Goal: Book appointment/travel/reservation

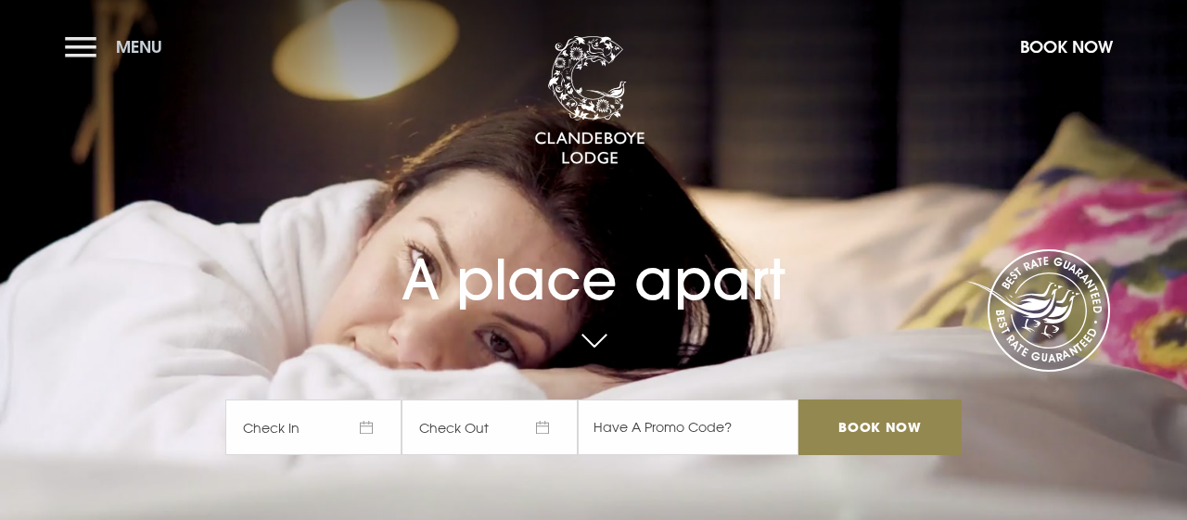
click at [80, 49] on button "Menu" at bounding box center [118, 47] width 107 height 40
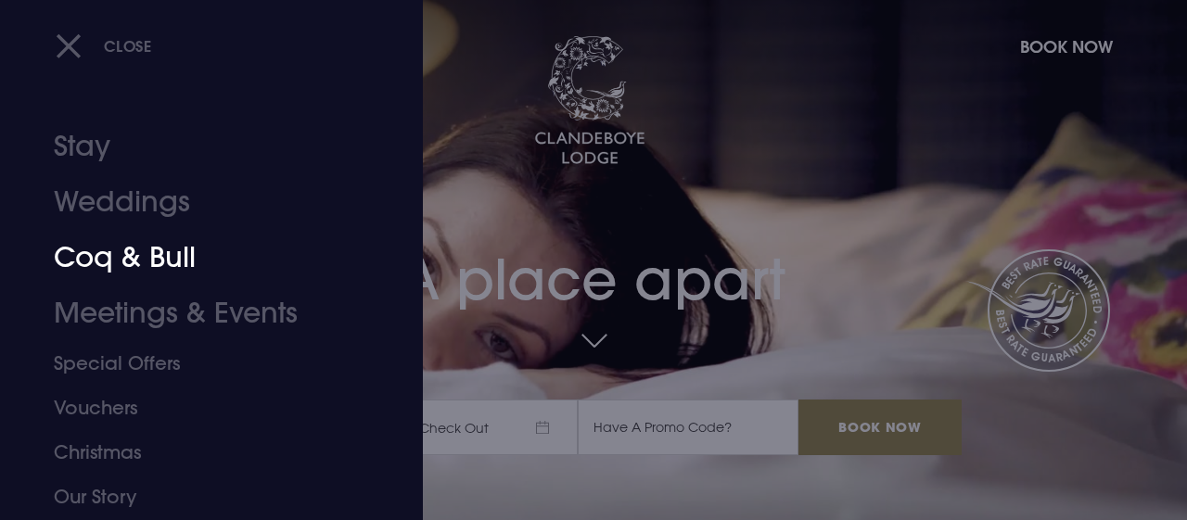
scroll to position [111, 0]
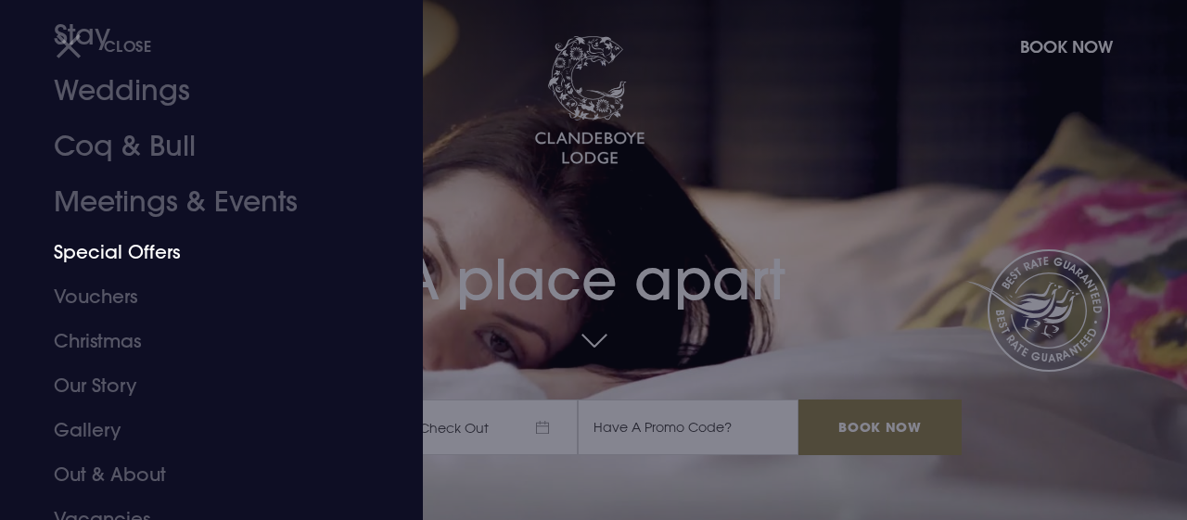
click at [149, 255] on link "Special Offers" at bounding box center [199, 252] width 290 height 45
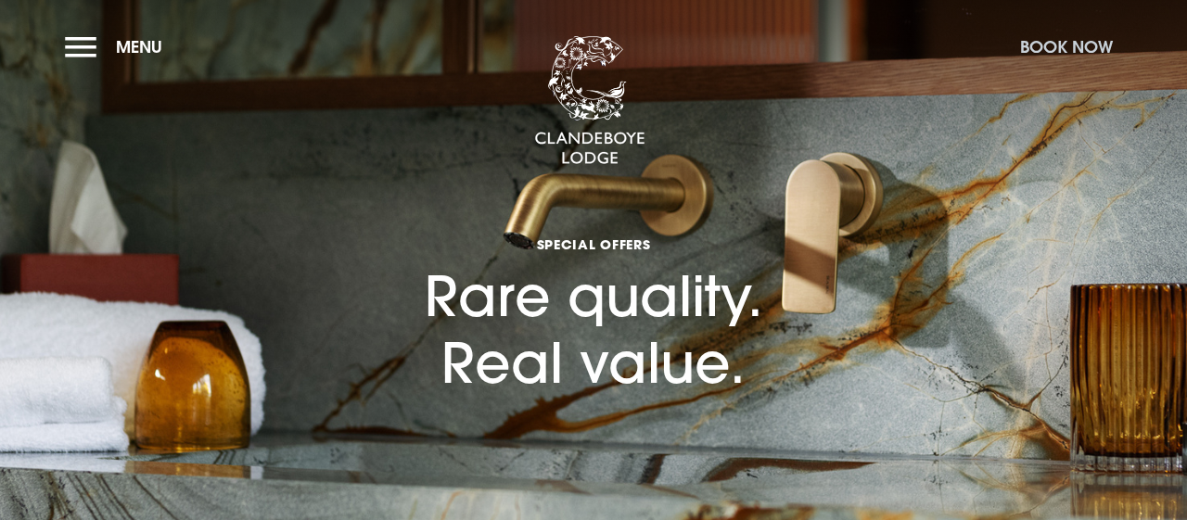
click at [1053, 44] on button "Book Now" at bounding box center [1066, 47] width 111 height 40
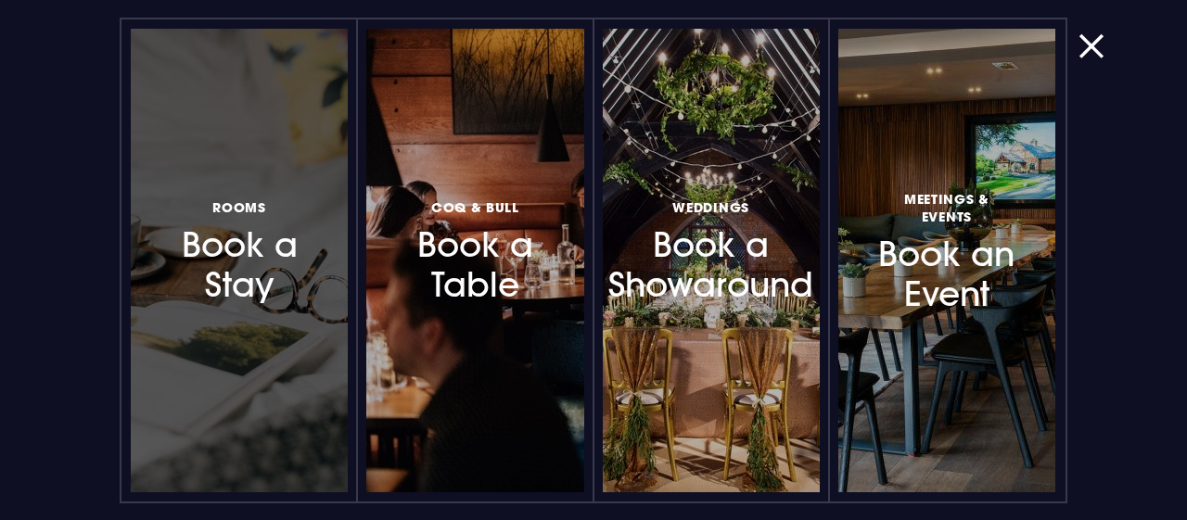
click at [237, 258] on h3 "Rooms Book a Stay" at bounding box center [239, 251] width 137 height 110
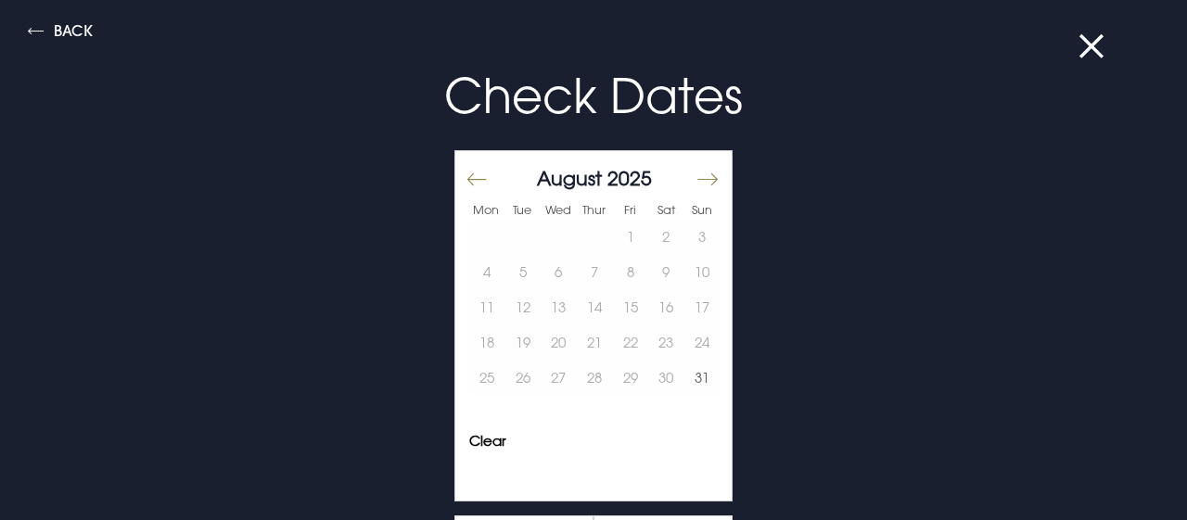
click at [706, 179] on button "Move forward to switch to the next month." at bounding box center [707, 179] width 22 height 39
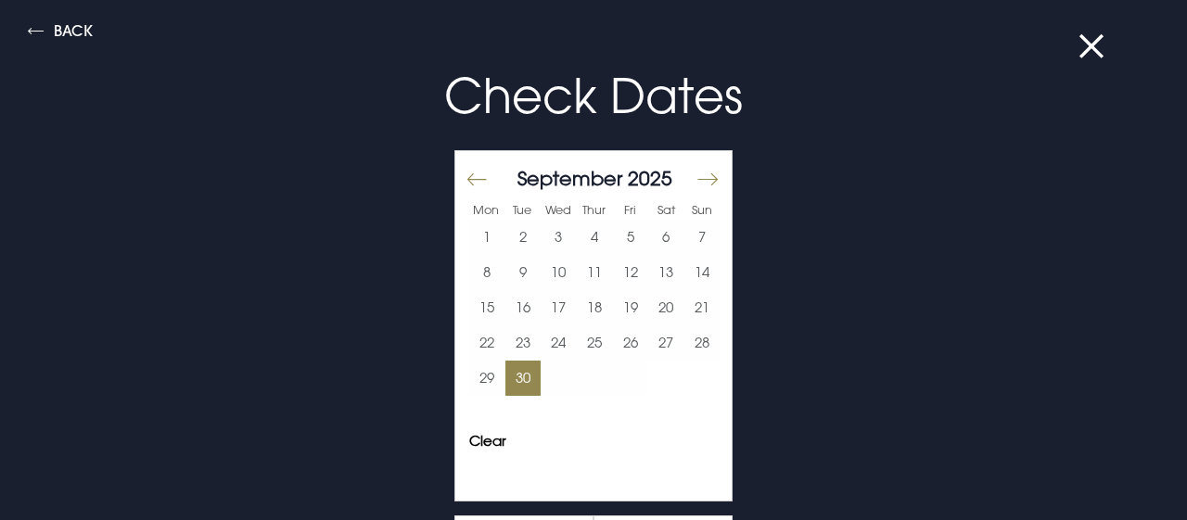
click at [526, 377] on button "30" at bounding box center [523, 378] width 36 height 35
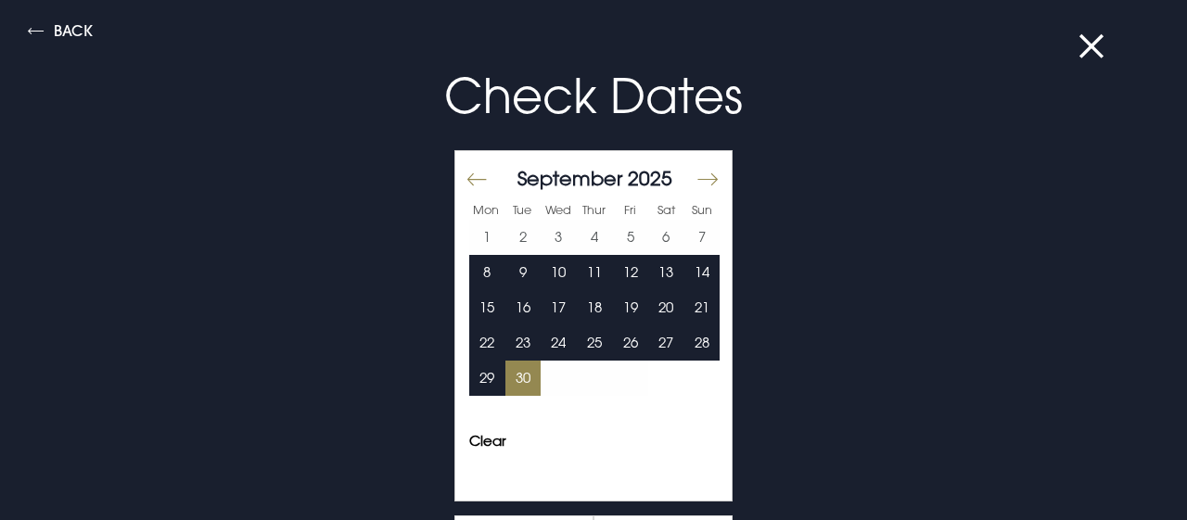
click at [709, 172] on button "Move forward to switch to the next month." at bounding box center [707, 179] width 22 height 39
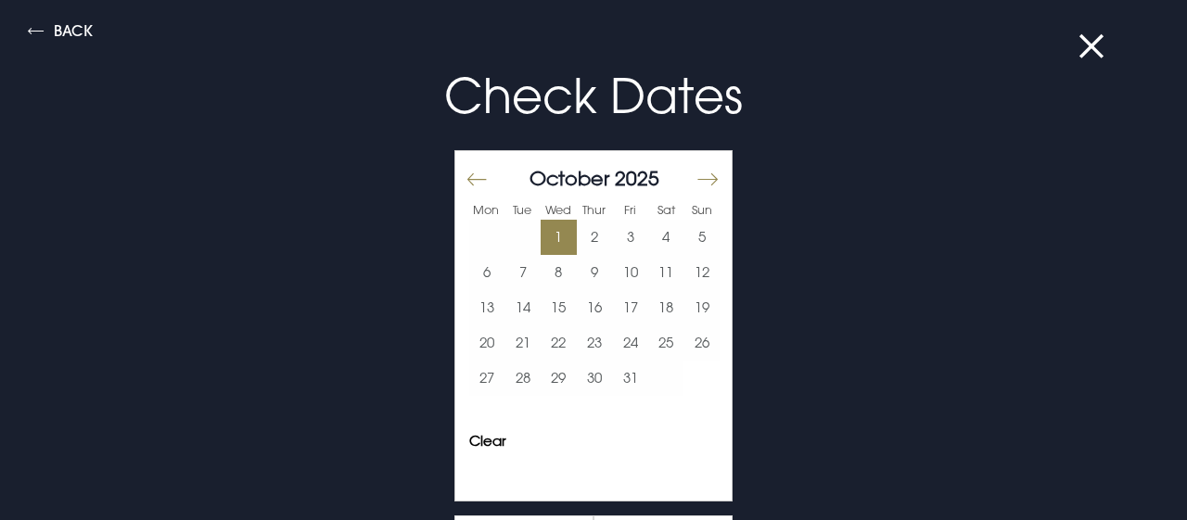
click at [556, 237] on button "1" at bounding box center [559, 237] width 36 height 35
click at [481, 183] on button "Move backward to switch to the previous month." at bounding box center [478, 179] width 22 height 39
click at [1099, 38] on button at bounding box center [1103, 46] width 48 height 19
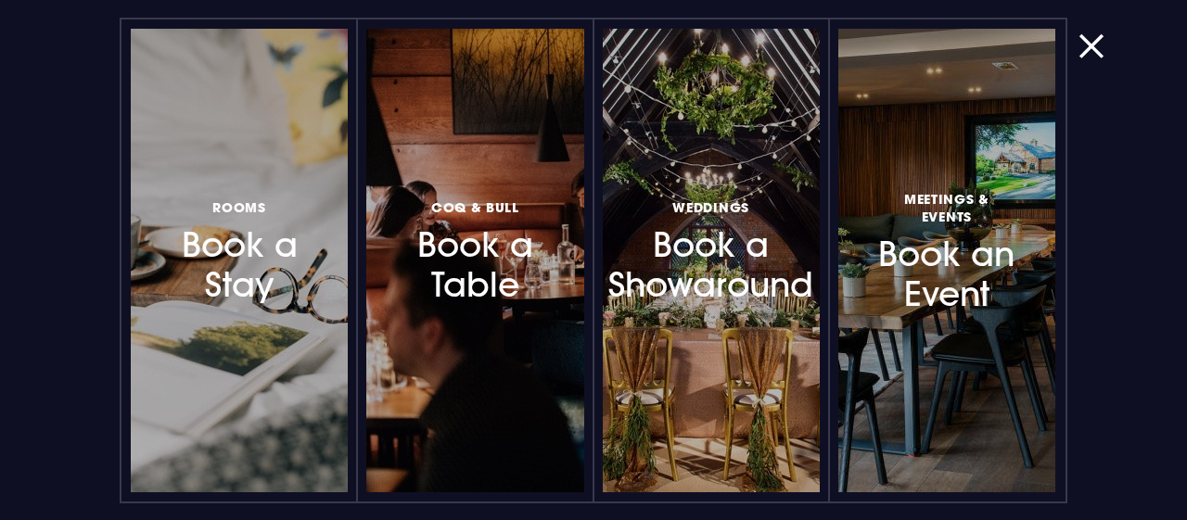
click at [227, 259] on h3 "Rooms Book a Stay" at bounding box center [239, 251] width 137 height 110
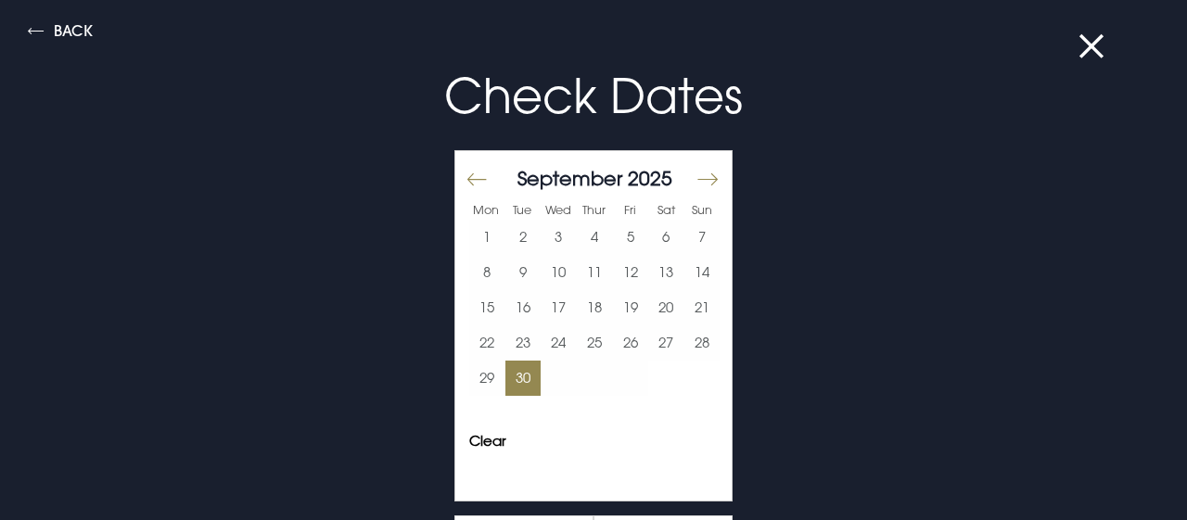
click at [520, 377] on button "30" at bounding box center [523, 378] width 36 height 35
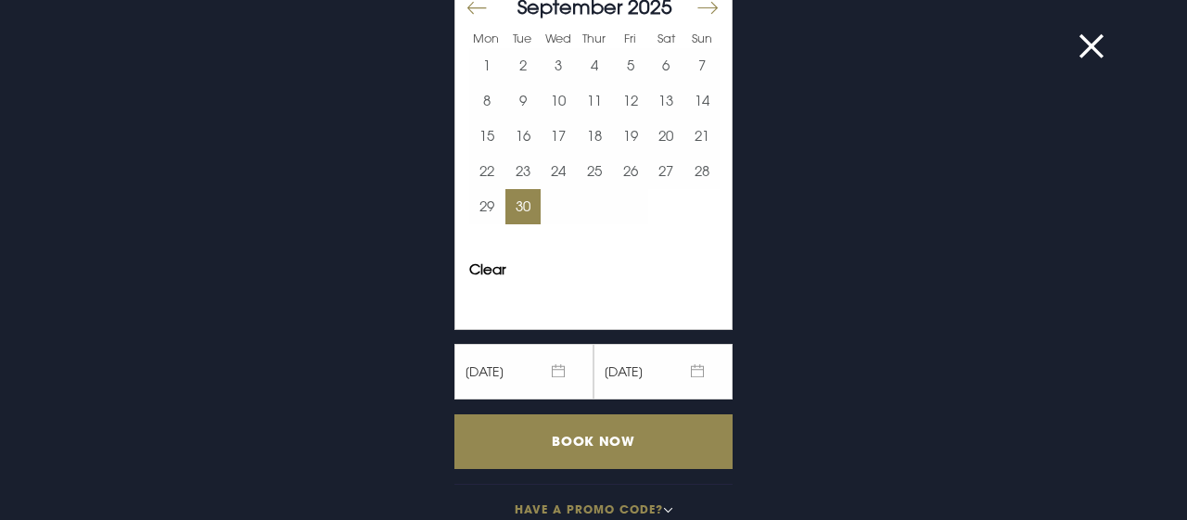
scroll to position [202, 0]
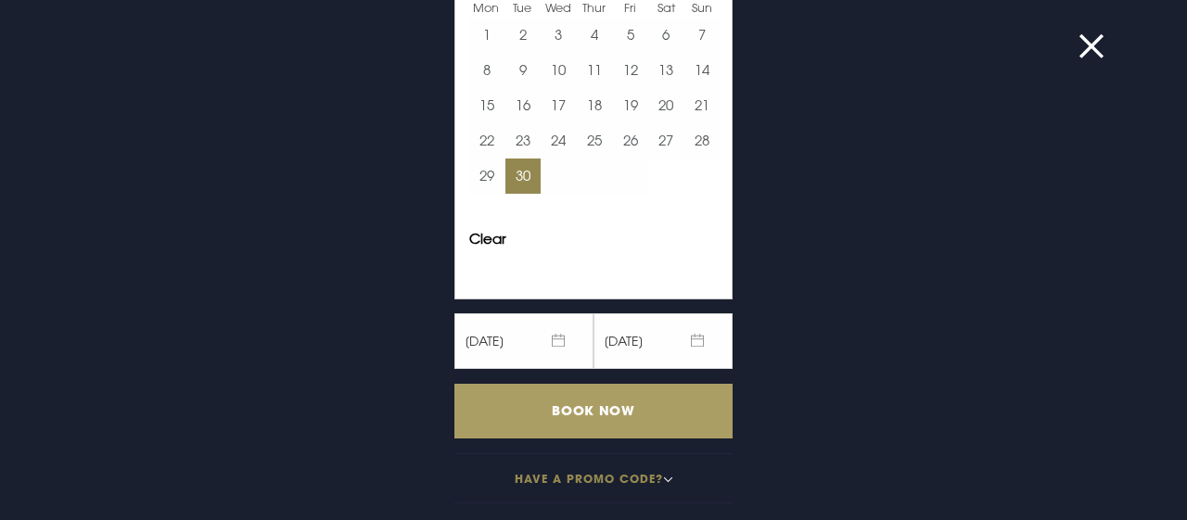
click at [616, 402] on input "Book Now" at bounding box center [593, 411] width 278 height 55
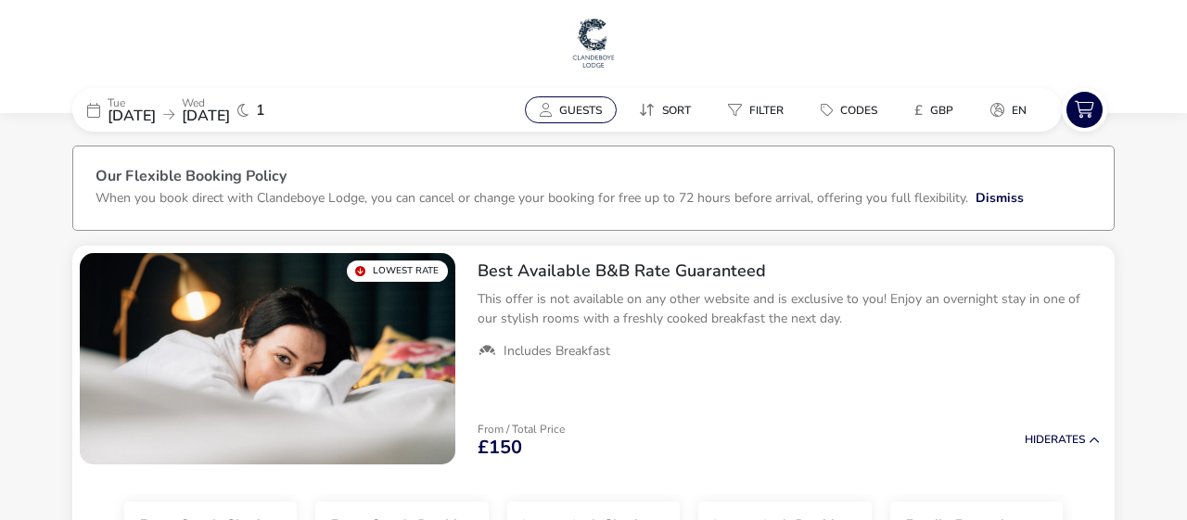
click at [576, 113] on span "Guests" at bounding box center [580, 110] width 43 height 15
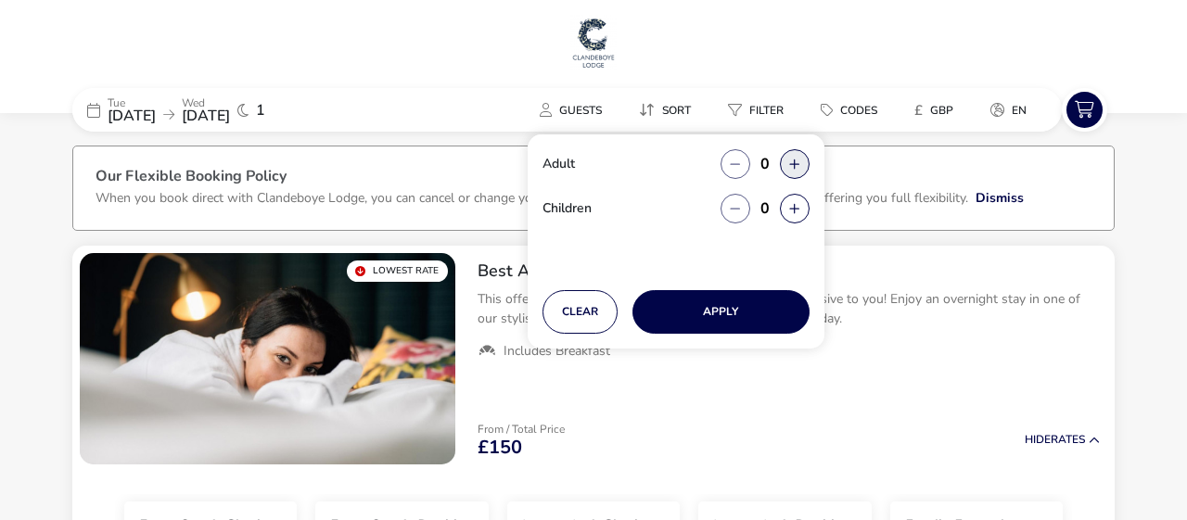
click at [796, 166] on button "button" at bounding box center [795, 164] width 30 height 30
type input "2"
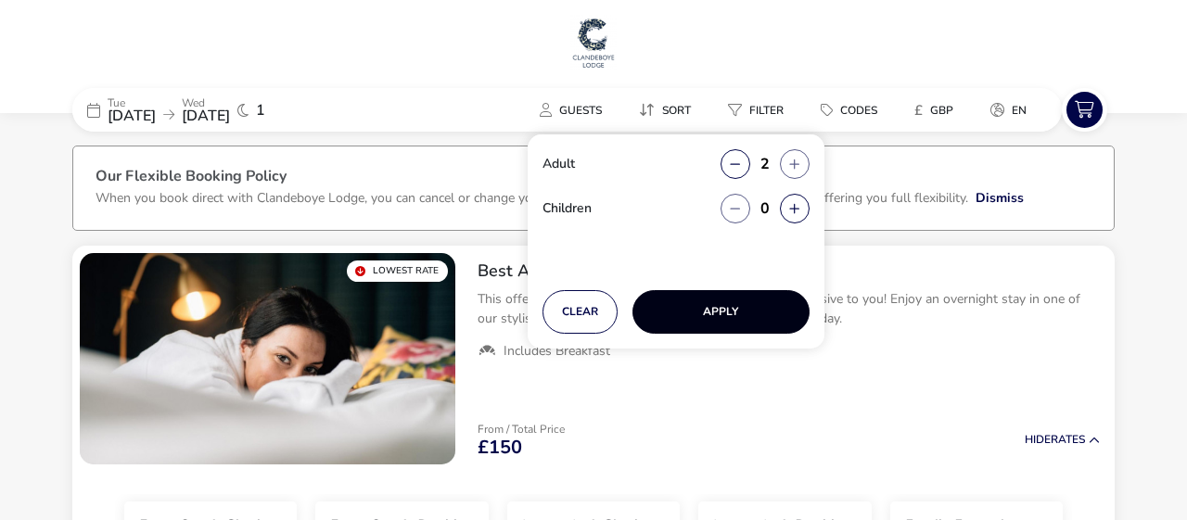
click at [715, 309] on button "Apply" at bounding box center [721, 312] width 177 height 44
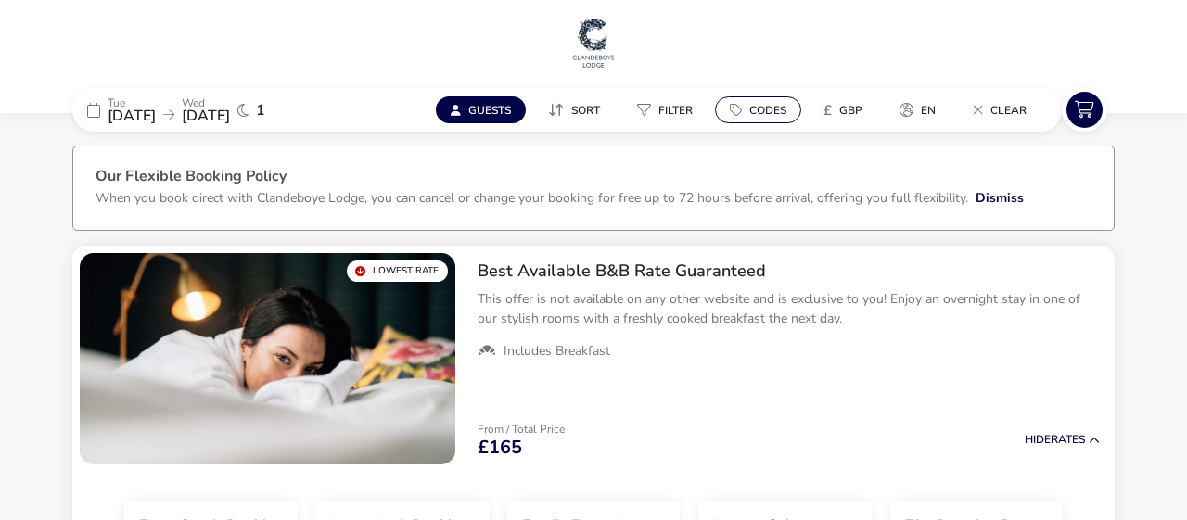
click at [760, 109] on span "Codes" at bounding box center [767, 110] width 37 height 15
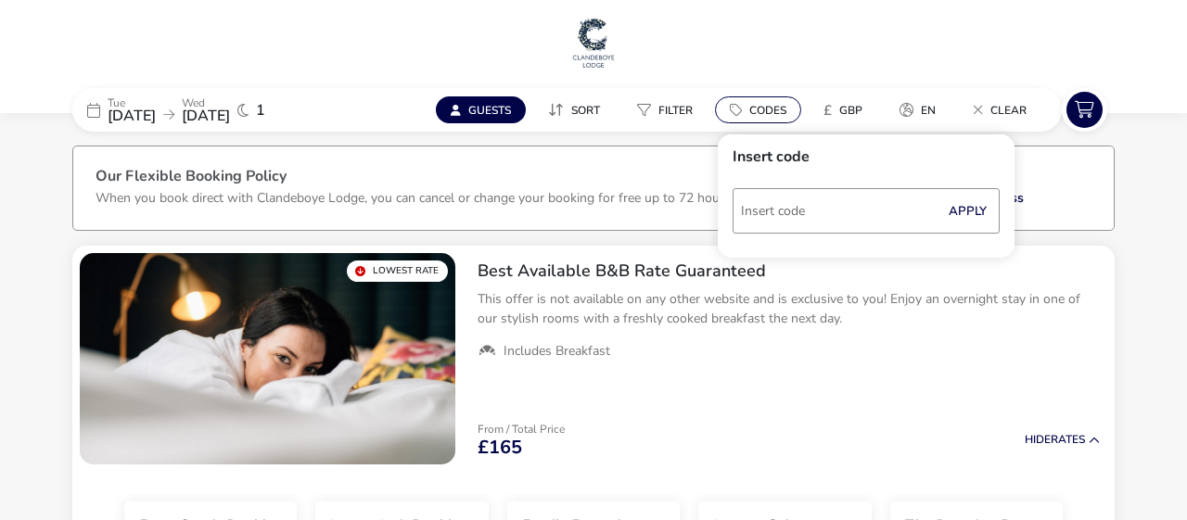
click at [760, 109] on span "Codes" at bounding box center [767, 110] width 37 height 15
